Goal: Task Accomplishment & Management: Use online tool/utility

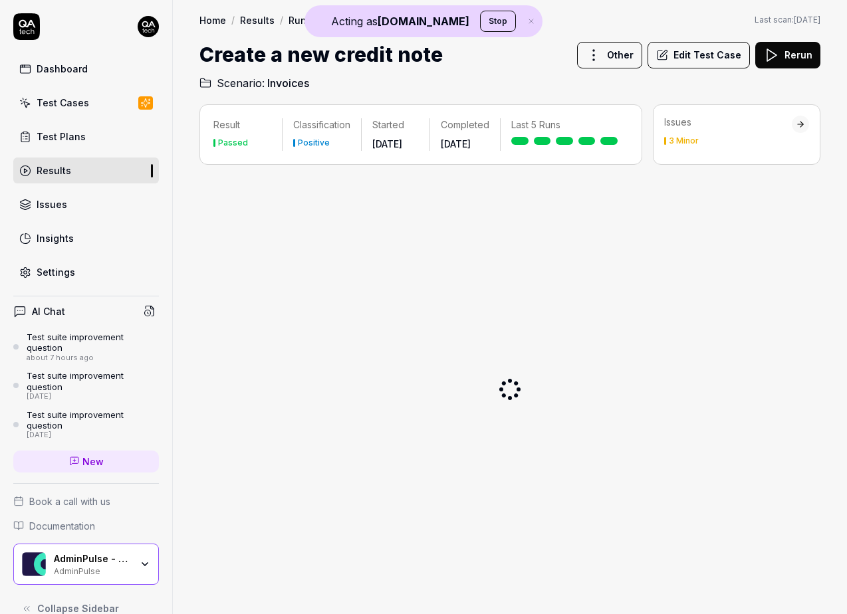
click at [84, 558] on div "AdminPulse - 0475.384.429" at bounding box center [92, 559] width 77 height 12
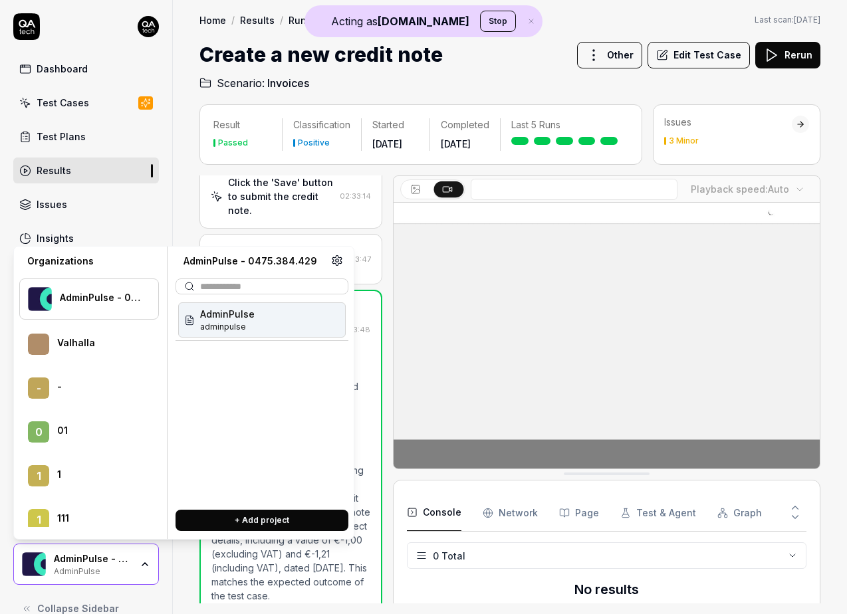
scroll to position [27538, 0]
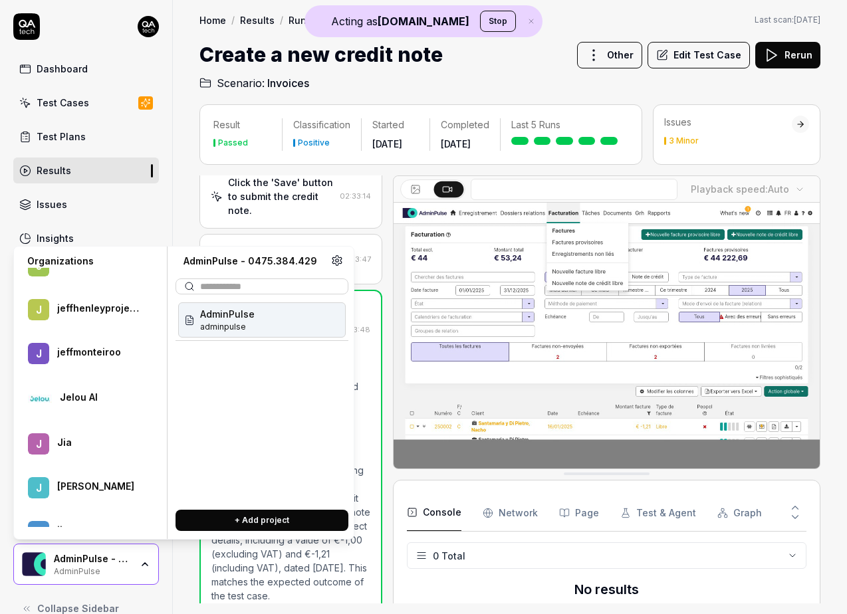
click at [72, 401] on div "Jelou AI" at bounding box center [100, 397] width 81 height 12
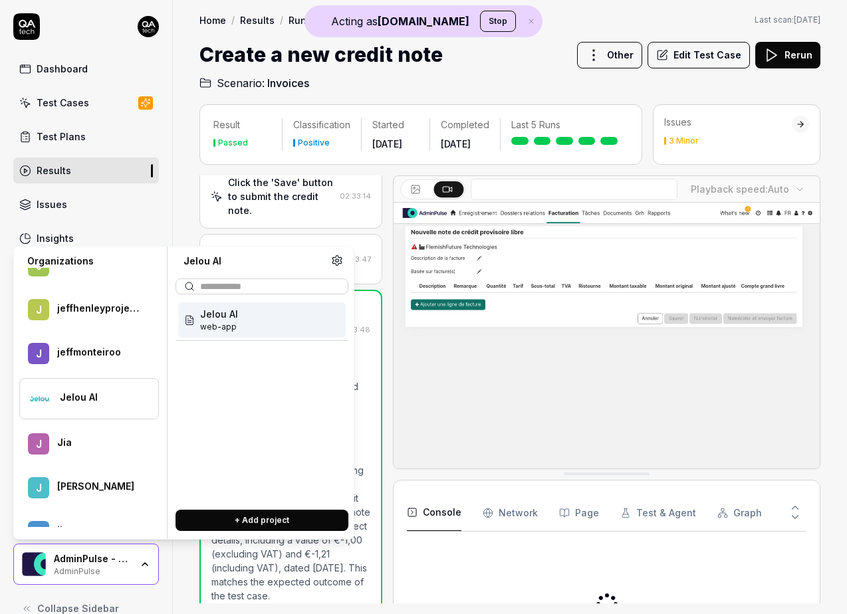
click at [243, 310] on div "Jelou AI web-app" at bounding box center [261, 319] width 167 height 35
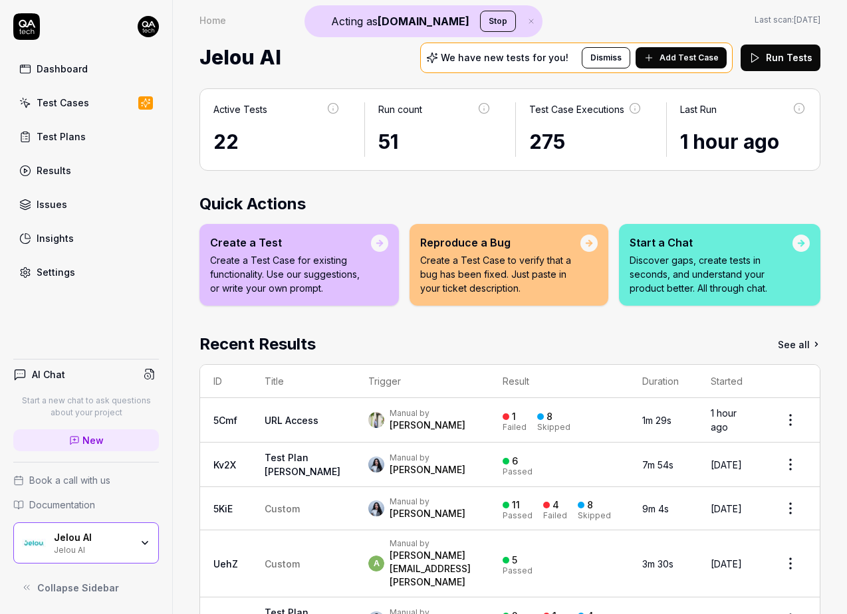
click at [368, 477] on div "Manual by [PERSON_NAME]" at bounding box center [421, 465] width 107 height 24
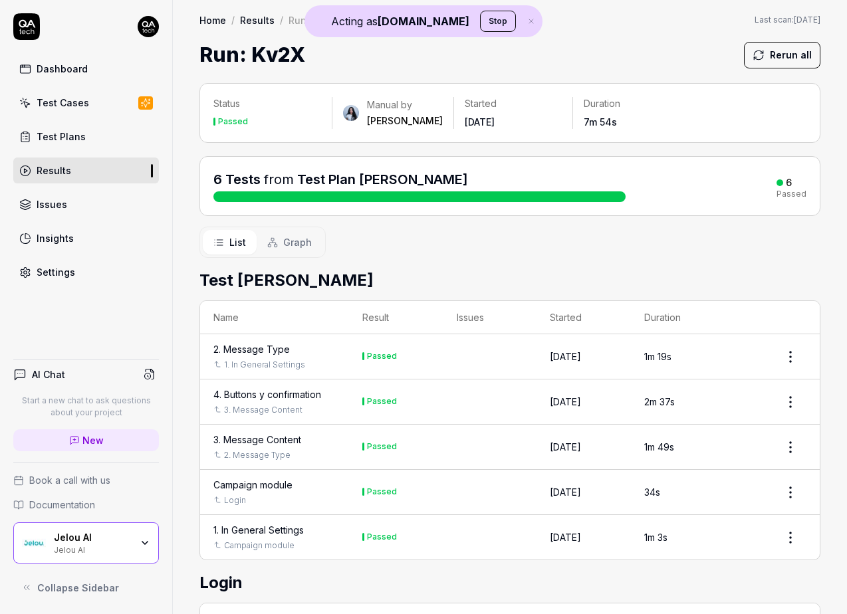
click at [368, 492] on div "Passed" at bounding box center [382, 492] width 30 height 8
click at [395, 120] on div "[PERSON_NAME]" at bounding box center [405, 120] width 76 height 13
click at [345, 120] on div "Manual by [PERSON_NAME]" at bounding box center [393, 112] width 100 height 29
click at [346, 119] on img at bounding box center [351, 113] width 16 height 16
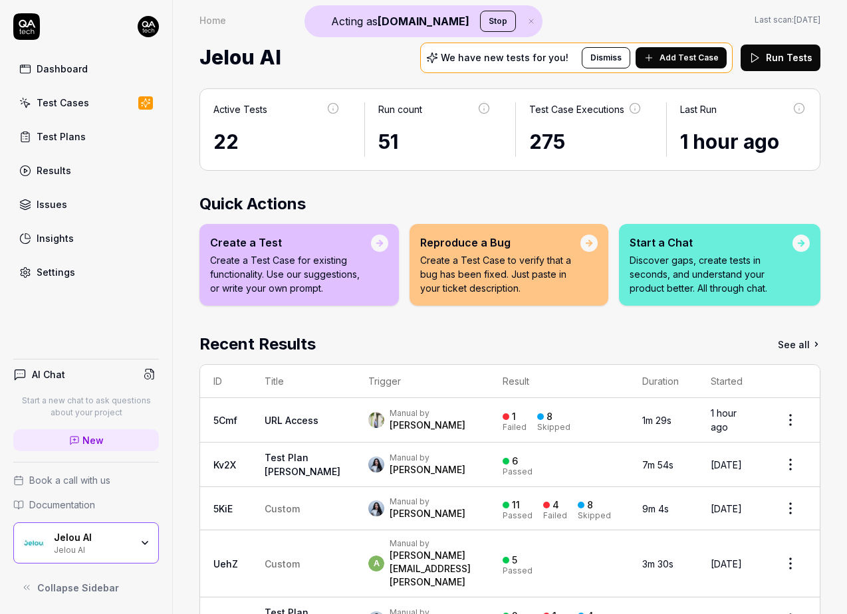
click at [480, 17] on button "Stop" at bounding box center [498, 21] width 36 height 21
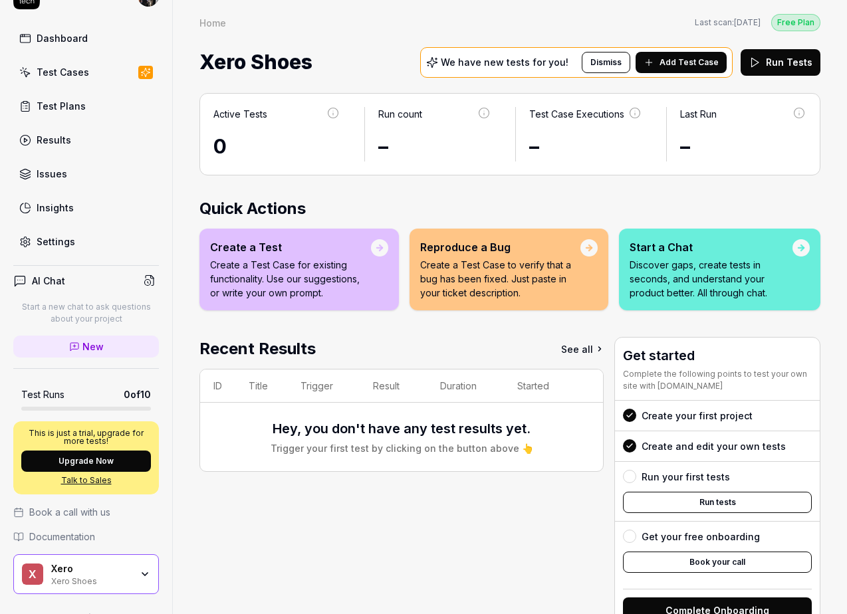
scroll to position [61, 0]
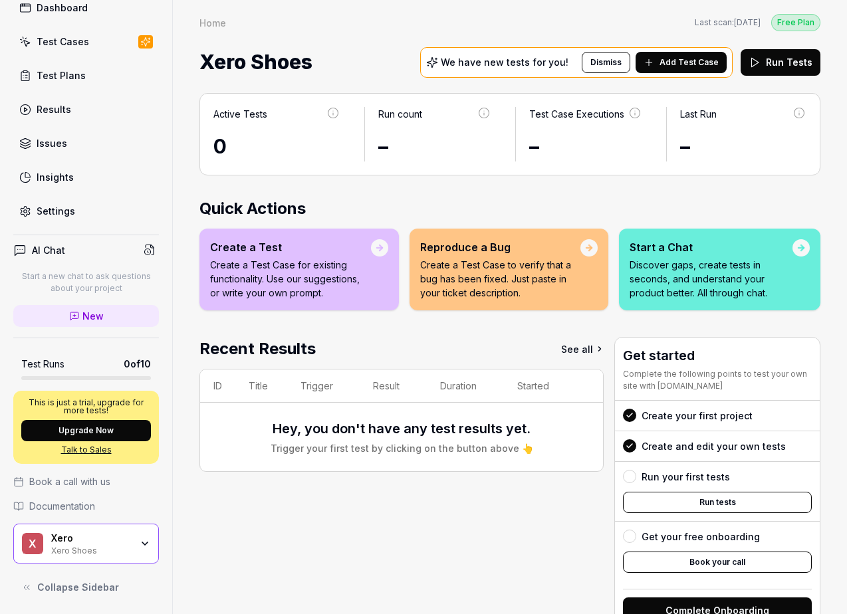
click at [665, 77] on div "We have new tests for you! Dismiss Add Test Case Run Tests" at bounding box center [620, 62] width 400 height 35
click at [665, 63] on span "Add Test Case" at bounding box center [688, 62] width 59 height 12
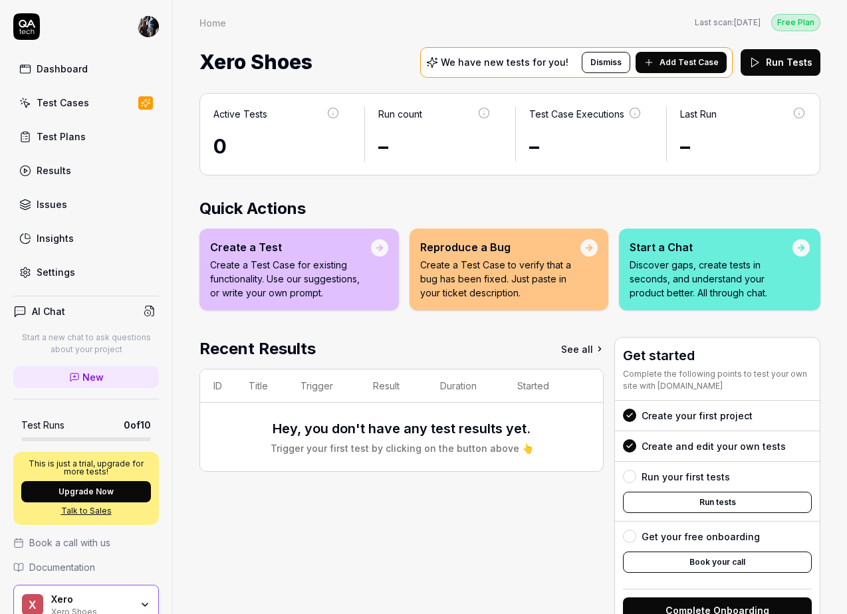
click at [691, 509] on button "Run tests" at bounding box center [717, 502] width 189 height 21
click at [90, 72] on link "Dashboard" at bounding box center [86, 69] width 146 height 26
click at [82, 92] on link "Test Cases" at bounding box center [86, 103] width 146 height 26
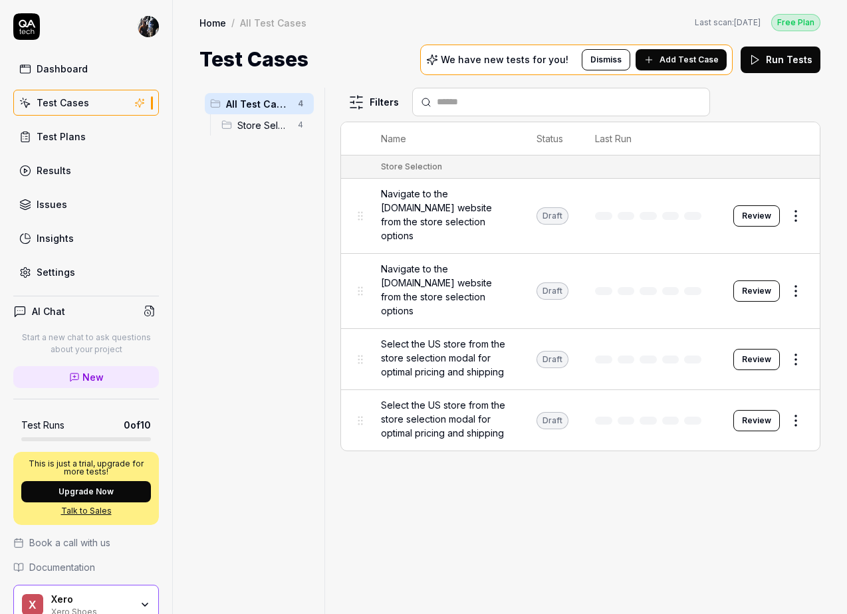
click at [744, 349] on button "Review" at bounding box center [756, 359] width 47 height 21
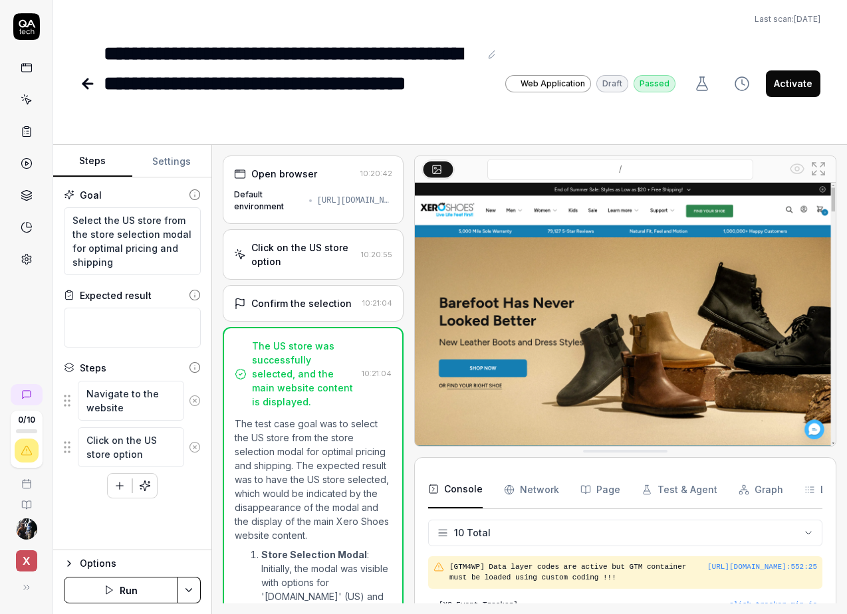
type textarea "*"
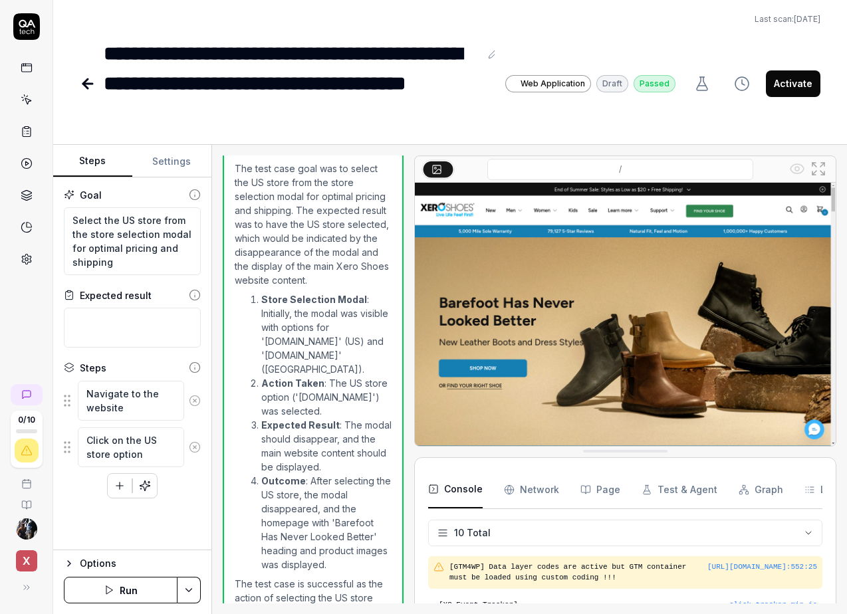
scroll to position [285, 0]
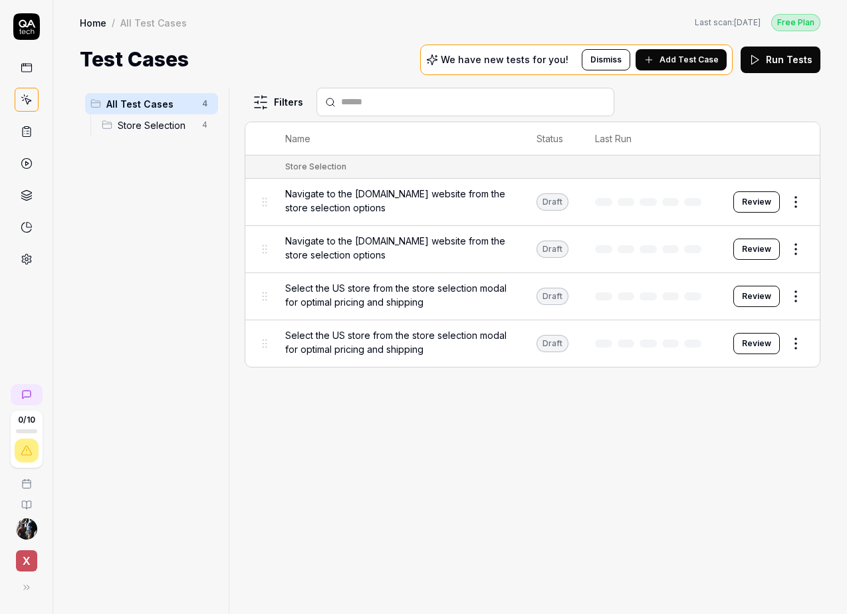
click at [776, 50] on button "Run Tests" at bounding box center [780, 60] width 80 height 27
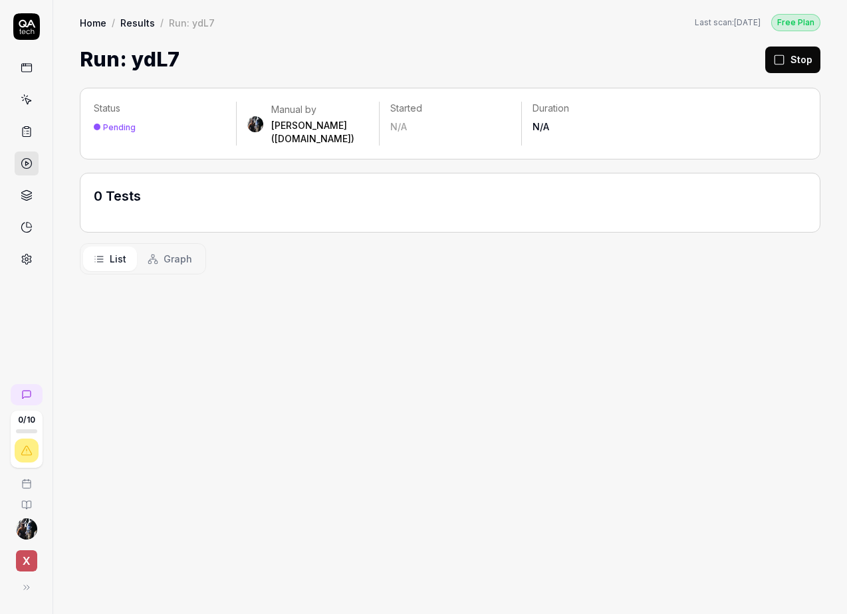
click at [35, 62] on link at bounding box center [27, 68] width 24 height 24
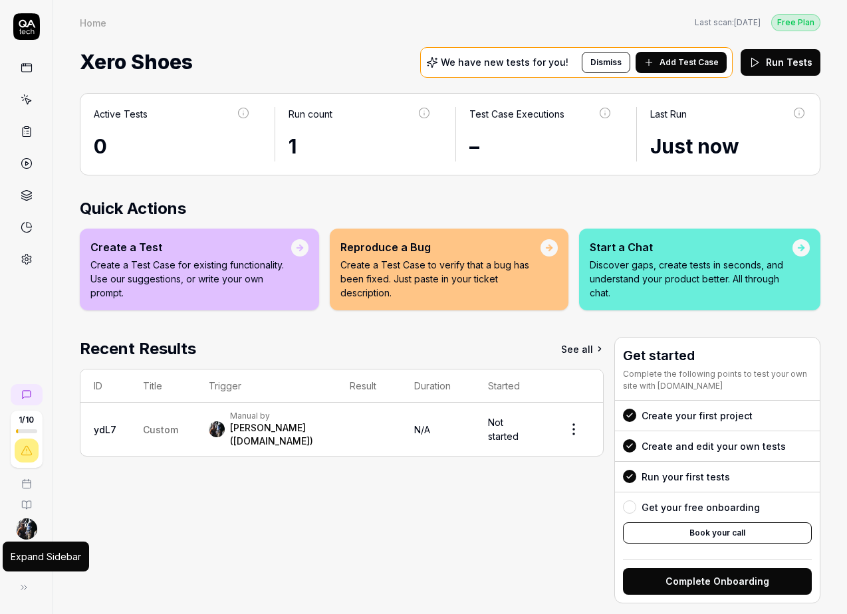
click at [27, 592] on icon at bounding box center [24, 587] width 11 height 11
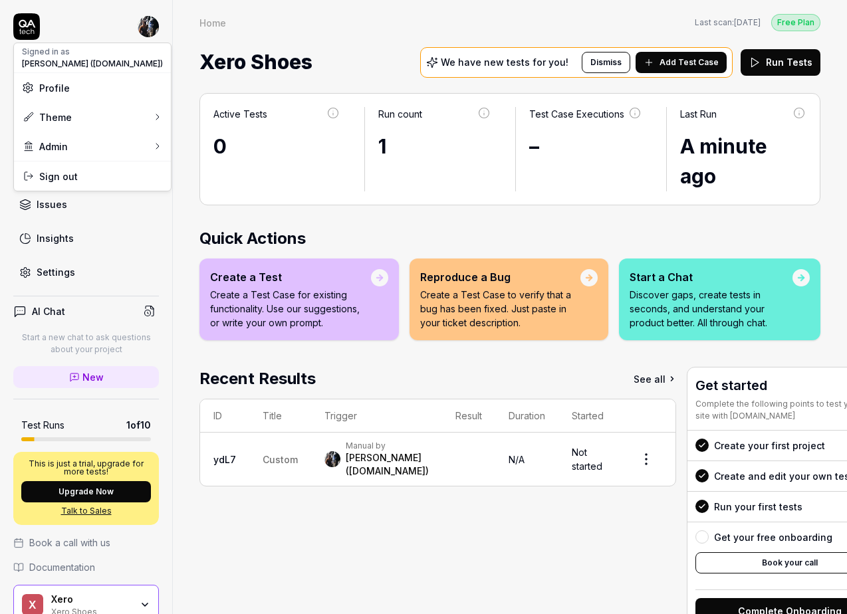
click at [145, 25] on html "Dashboard Test Cases Test Plans Results Issues Insights Settings AI Chat Start …" at bounding box center [423, 307] width 847 height 614
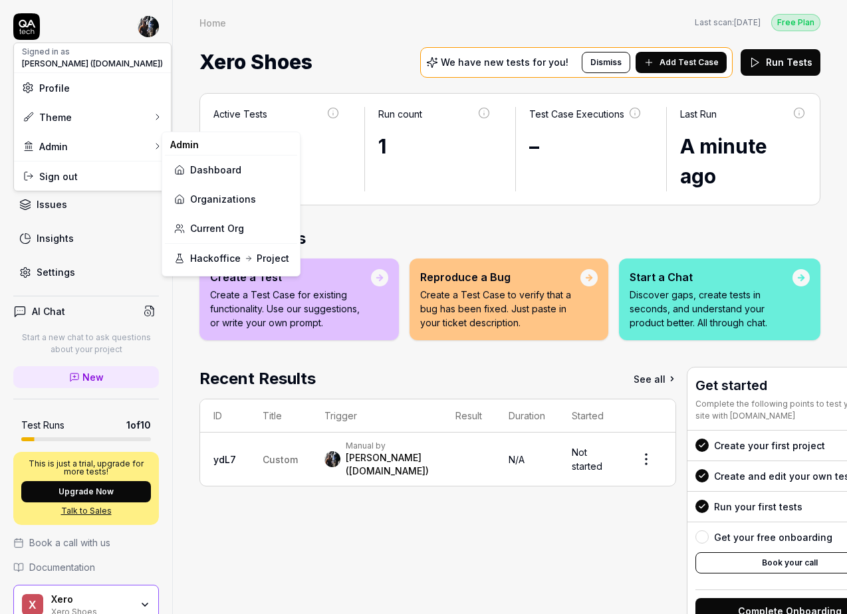
click at [215, 196] on link "Organizations" at bounding box center [231, 199] width 116 height 29
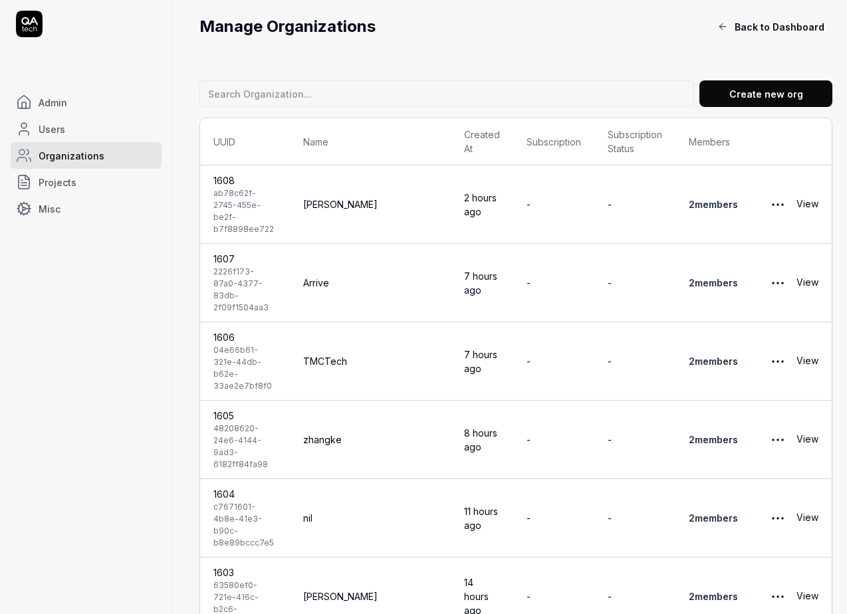
click at [708, 367] on link "2 member s" at bounding box center [713, 361] width 49 height 11
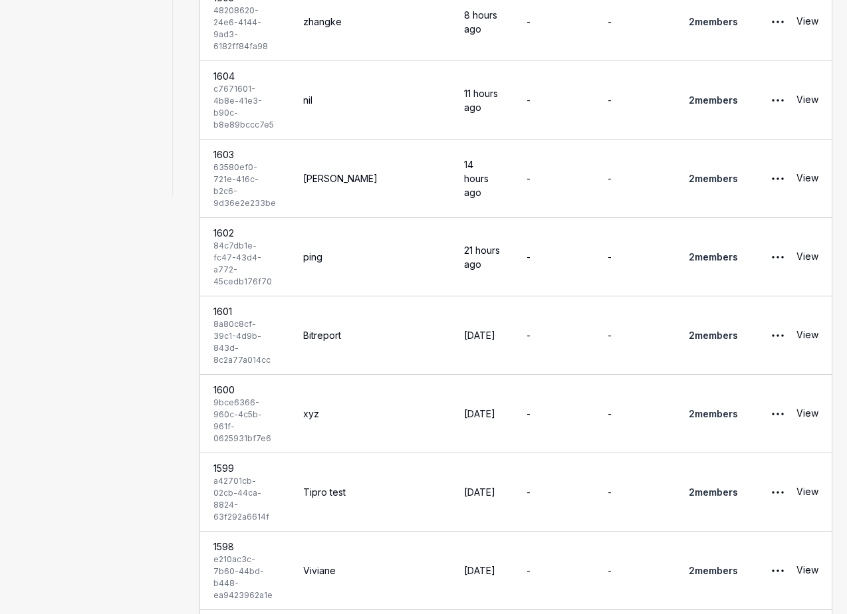
scroll to position [425, 0]
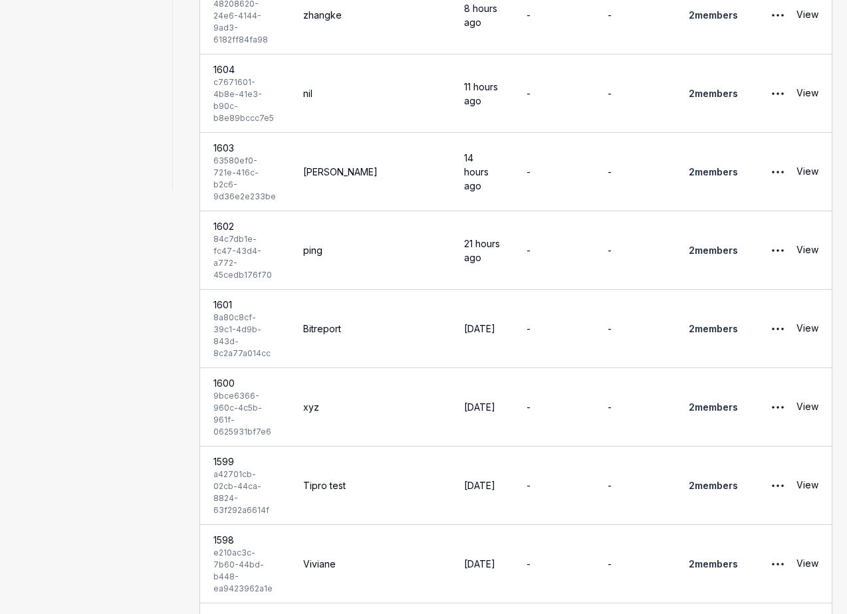
click at [702, 334] on link "2 member s" at bounding box center [713, 328] width 49 height 11
